Goal: Information Seeking & Learning: Learn about a topic

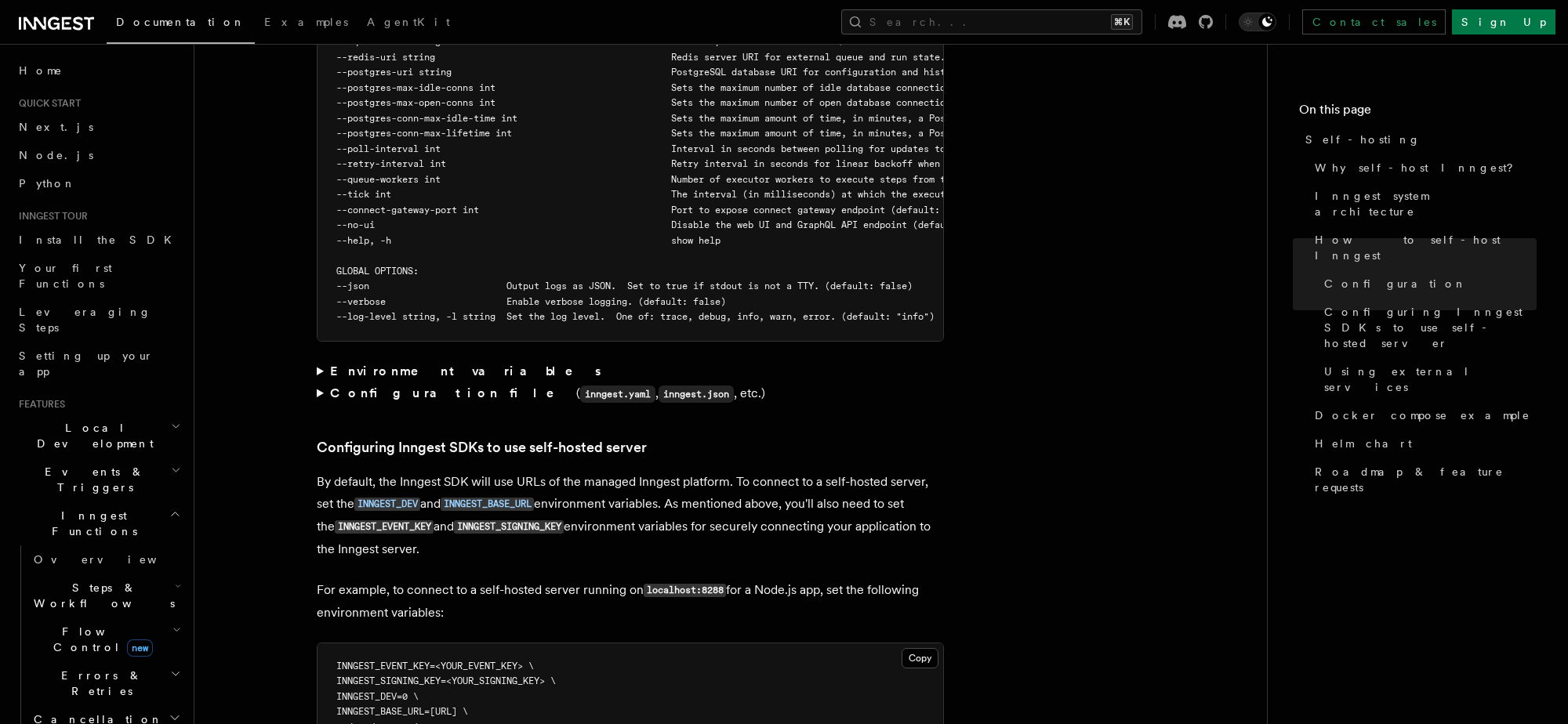
scroll to position [3032, 0]
click at [320, 360] on summary "Environment variables" at bounding box center [630, 370] width 627 height 22
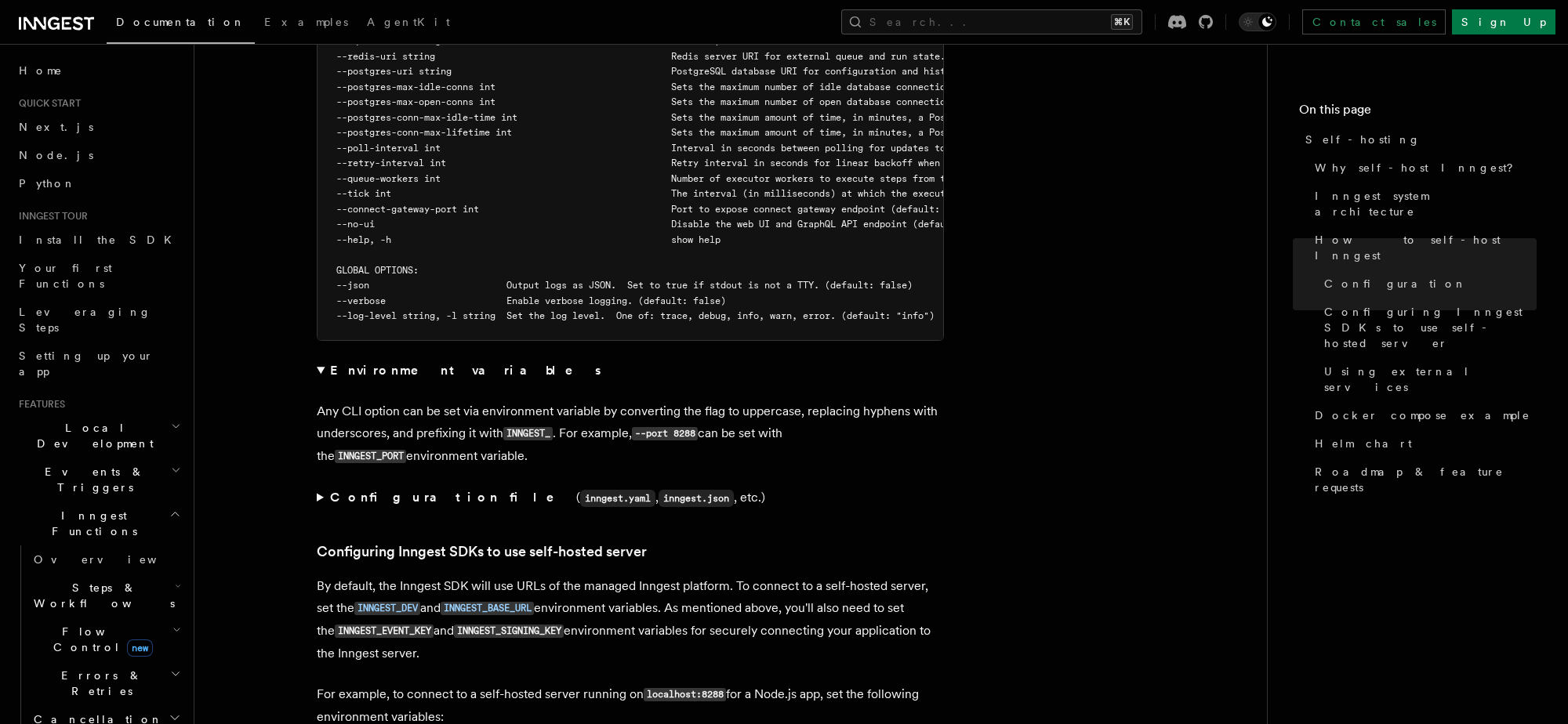
click at [320, 360] on summary "Environment variables" at bounding box center [630, 370] width 627 height 22
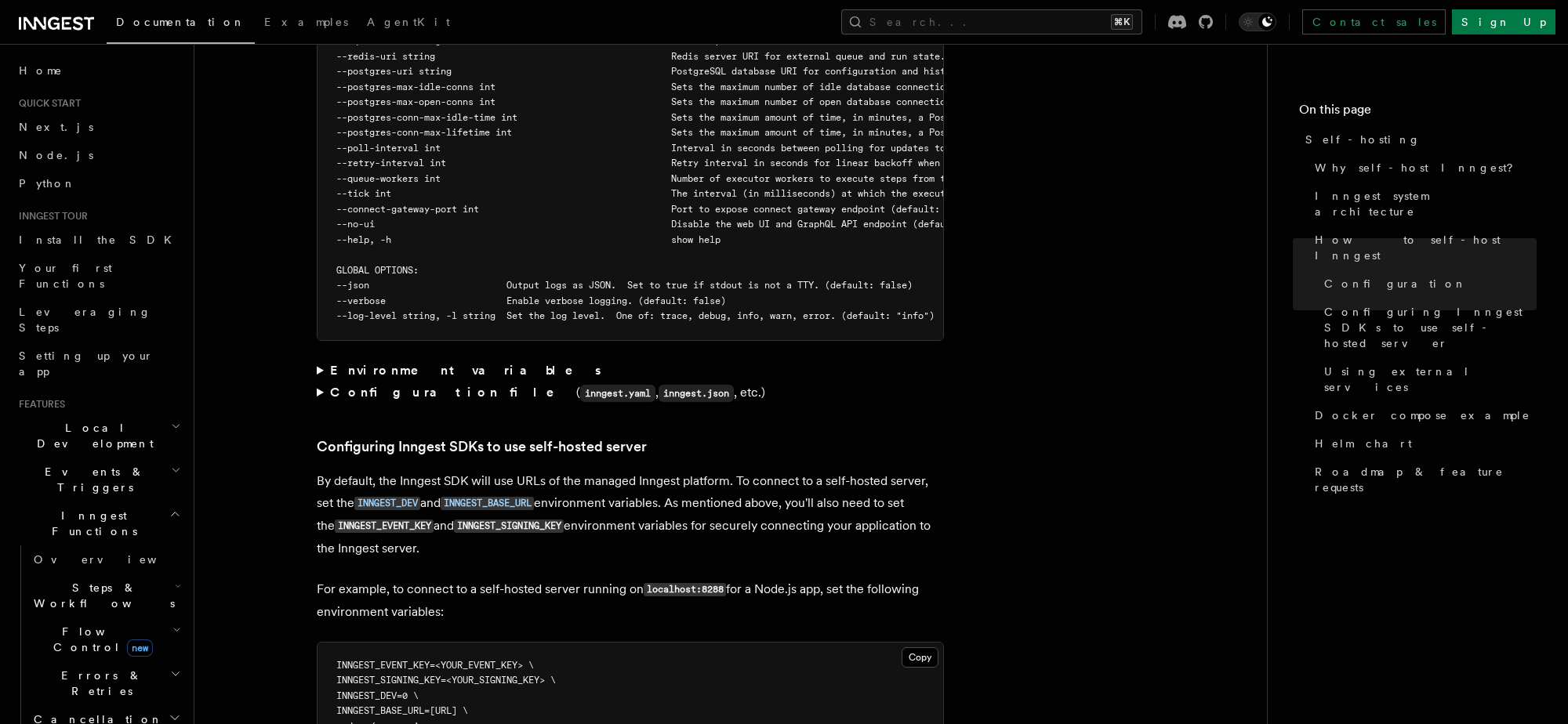
click at [321, 382] on summary "Configuration file ( inngest.yaml , inngest.json , etc.)" at bounding box center [630, 393] width 627 height 23
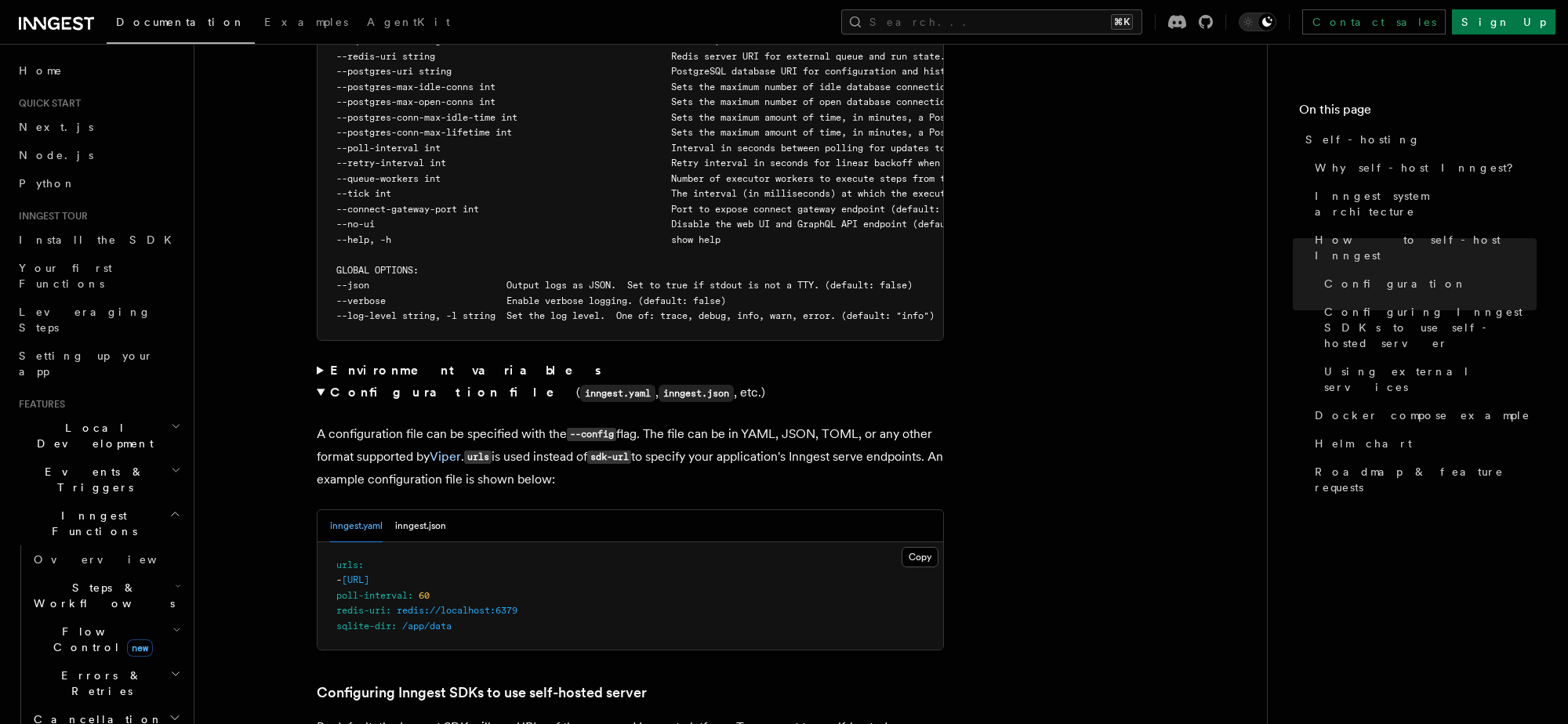
click at [321, 382] on summary "Configuration file ( inngest.yaml , inngest.json , etc.)" at bounding box center [630, 393] width 627 height 23
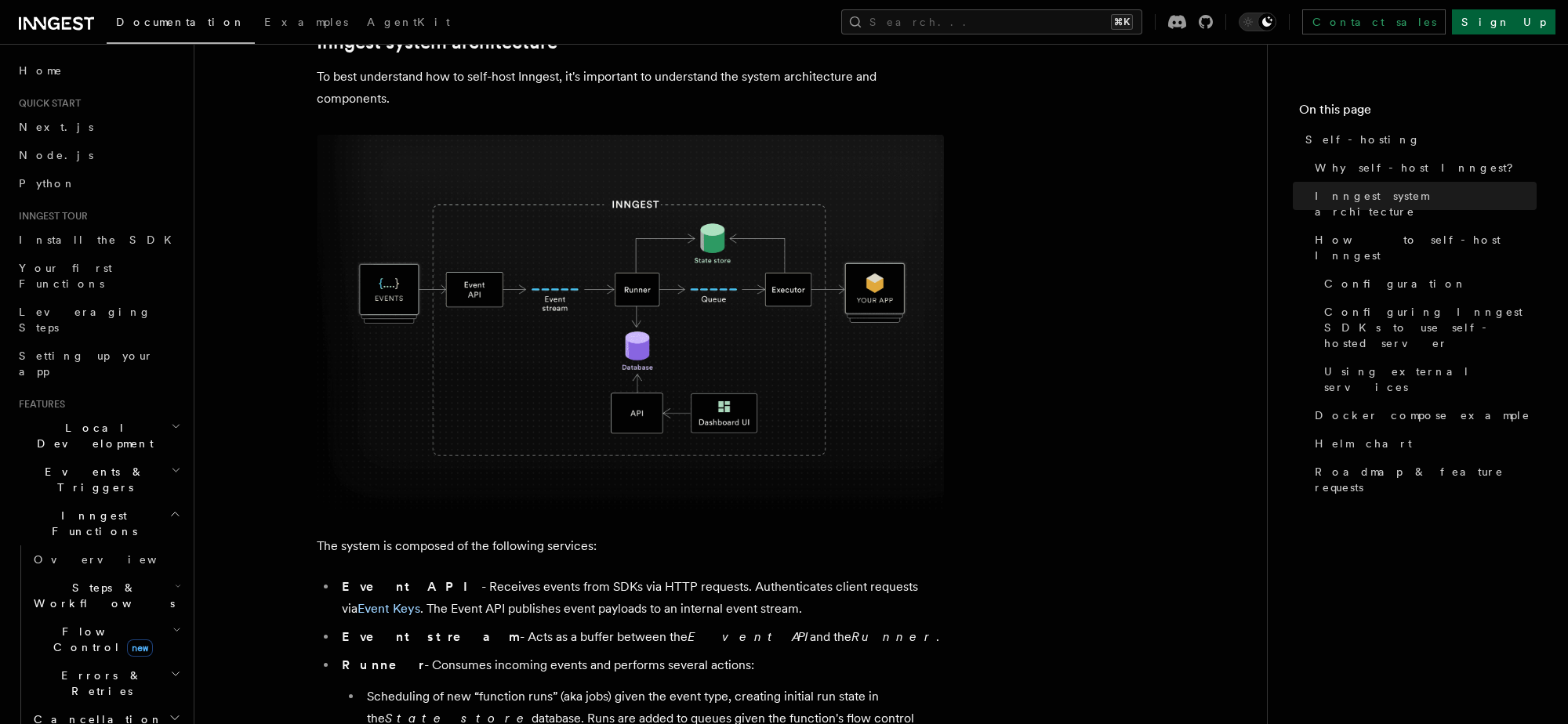
scroll to position [458, 0]
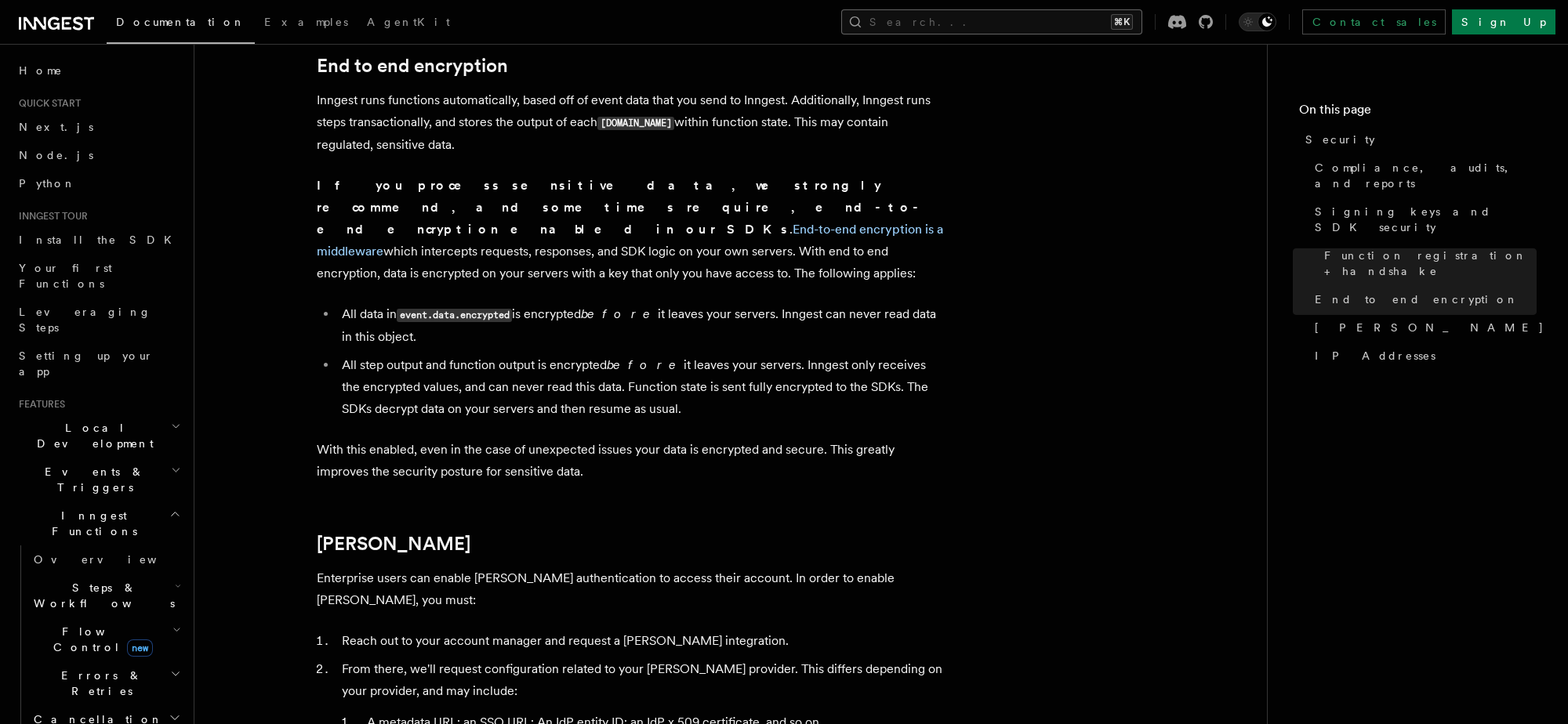
scroll to position [1154, 0]
